Goal: Manage account settings

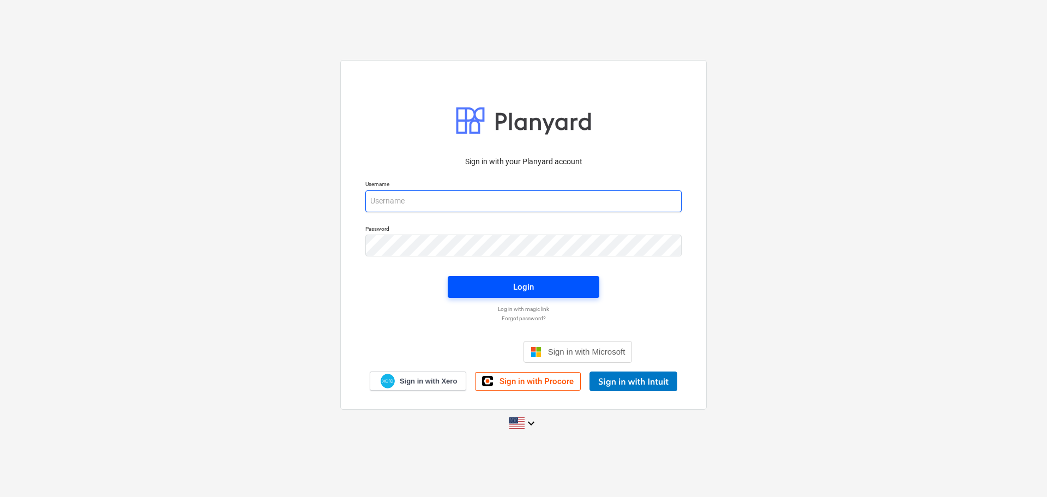
type input "[EMAIL_ADDRESS][DOMAIN_NAME]"
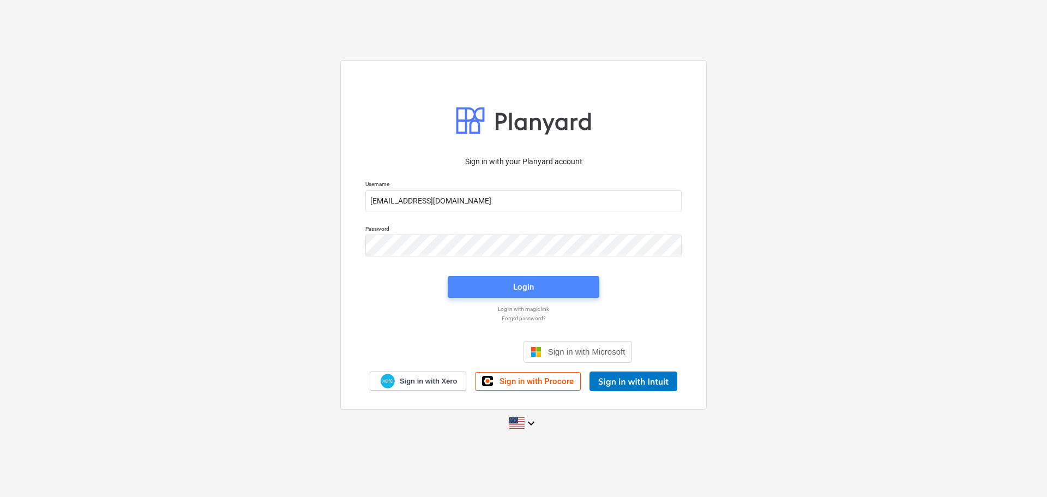
click at [547, 281] on span "Login" at bounding box center [523, 287] width 125 height 14
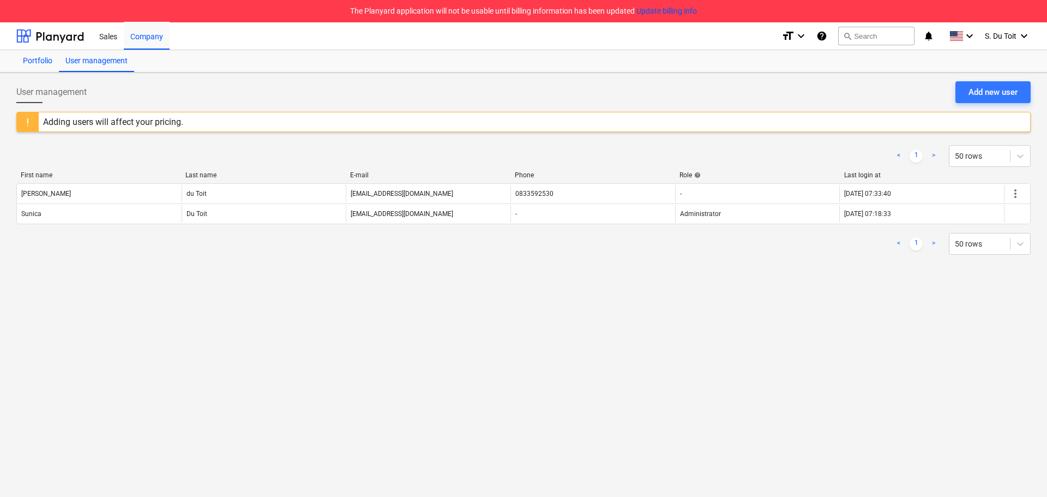
click at [44, 66] on div "Portfolio" at bounding box center [37, 61] width 43 height 22
click at [111, 39] on div "Sales" at bounding box center [108, 36] width 31 height 28
click at [690, 9] on button "Update billing info" at bounding box center [667, 10] width 61 height 11
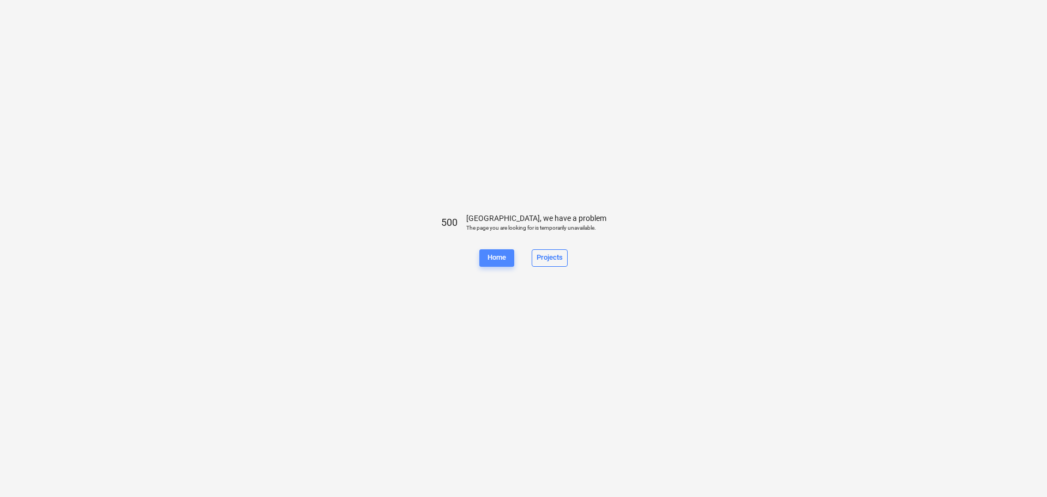
click at [500, 259] on div "Home" at bounding box center [497, 257] width 19 height 13
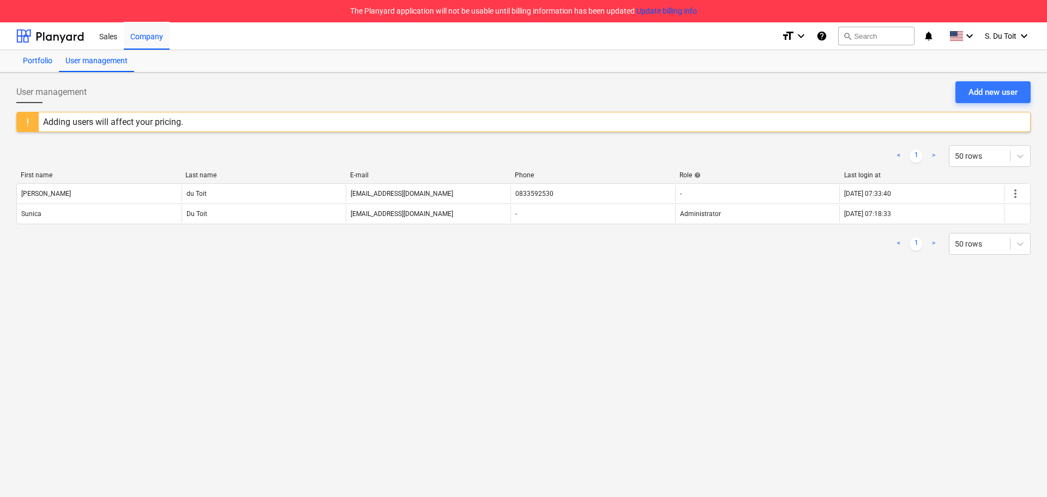
click at [45, 61] on div "Portfolio" at bounding box center [37, 61] width 43 height 22
click at [119, 41] on div "Sales" at bounding box center [108, 36] width 31 height 28
